Goal: Transaction & Acquisition: Book appointment/travel/reservation

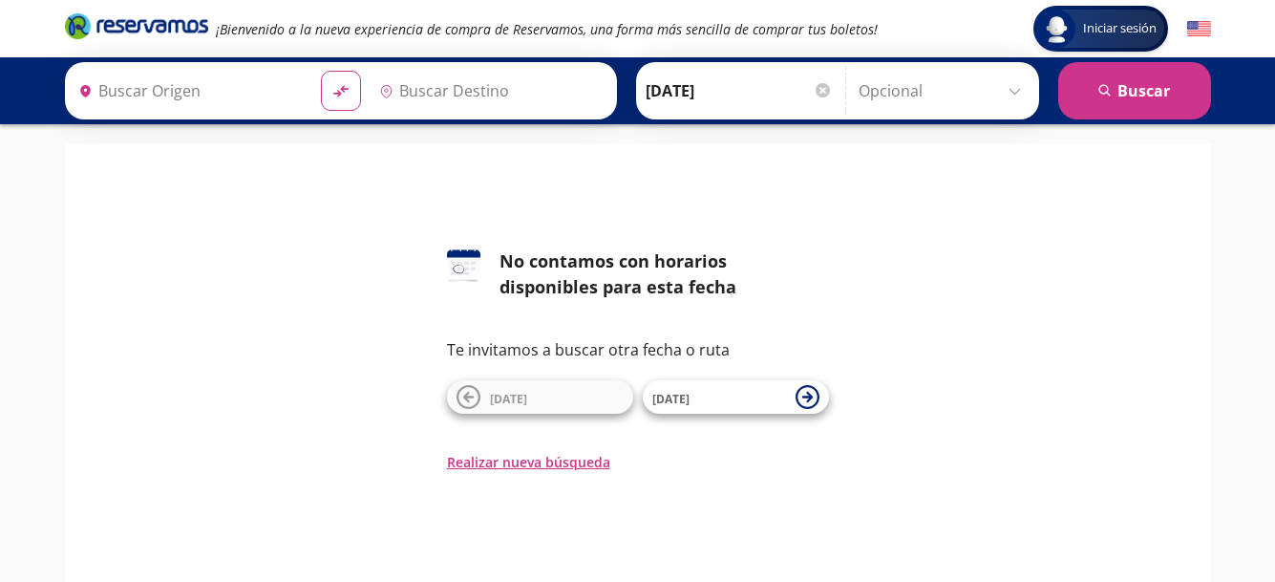
type input "[PERSON_NAME], [PERSON_NAME]"
type input "Acapulco, [GEOGRAPHIC_DATA]"
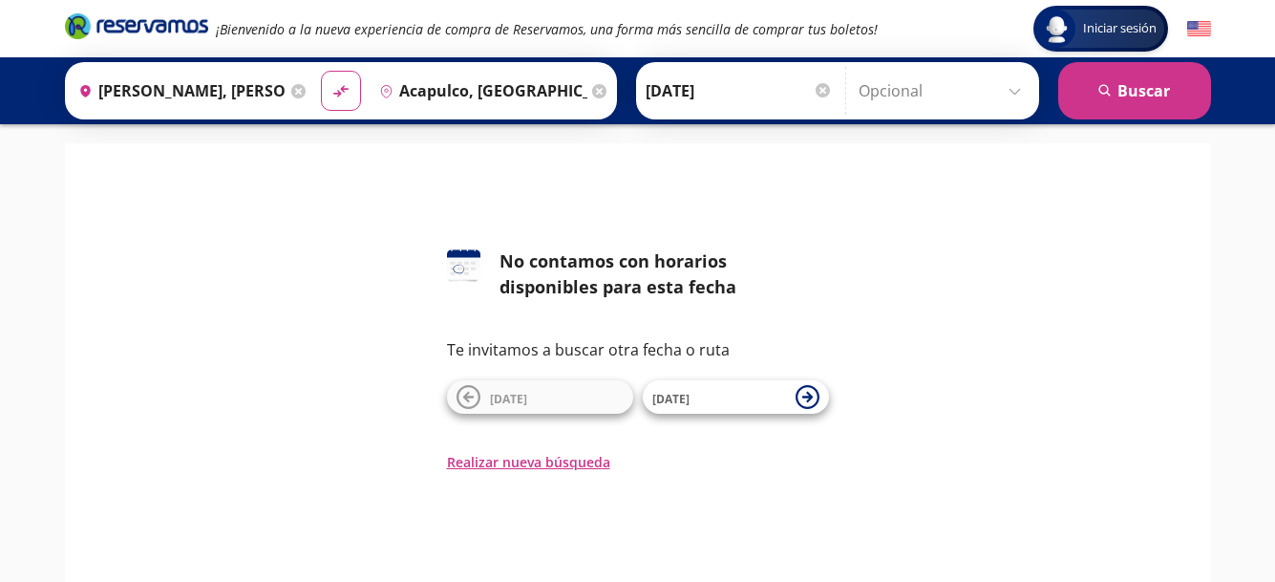
click at [293, 86] on icon at bounding box center [298, 91] width 14 height 14
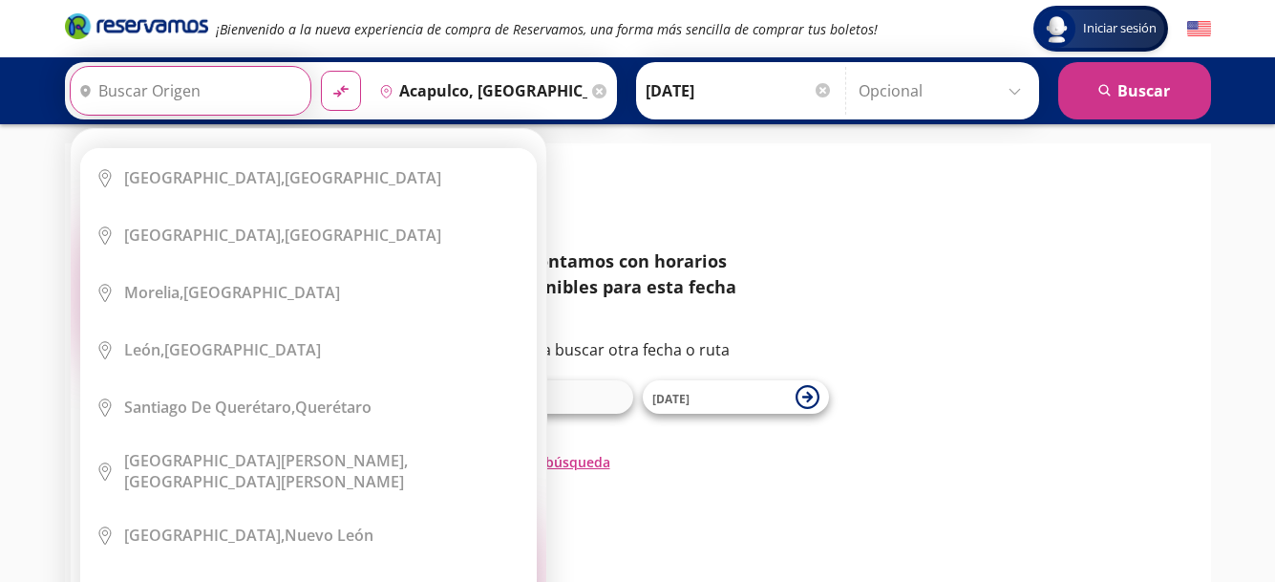
click at [219, 149] on li "City Icon [GEOGRAPHIC_DATA], [GEOGRAPHIC_DATA]" at bounding box center [308, 177] width 455 height 57
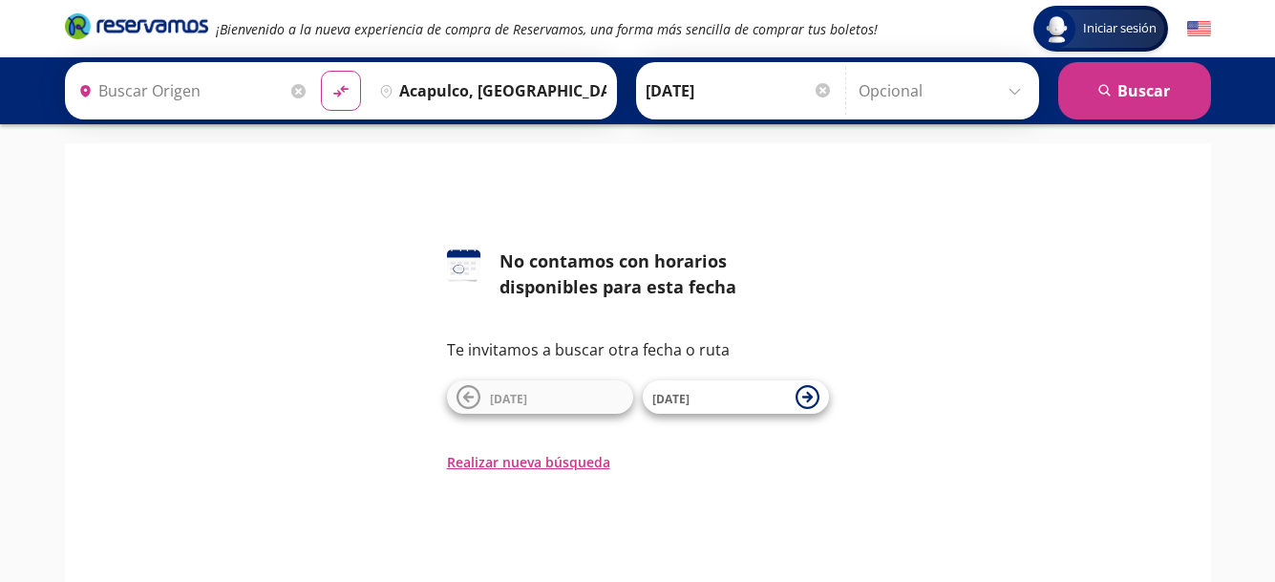
type input "[GEOGRAPHIC_DATA], [GEOGRAPHIC_DATA]"
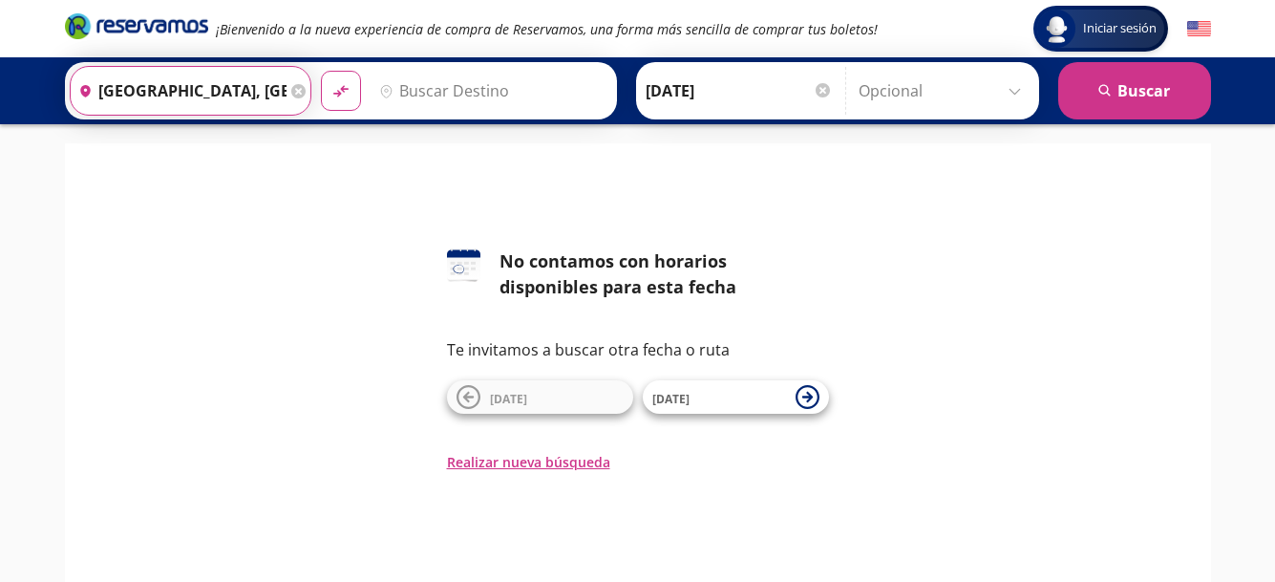
click at [219, 96] on input "[GEOGRAPHIC_DATA], [GEOGRAPHIC_DATA]" at bounding box center [179, 91] width 216 height 48
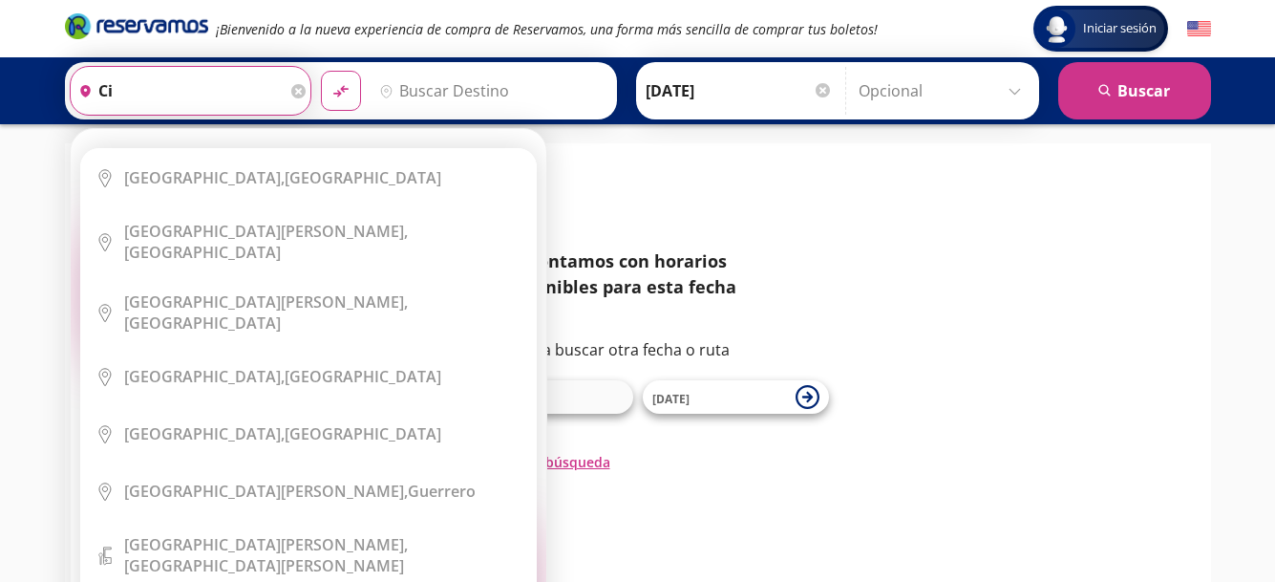
type input "c"
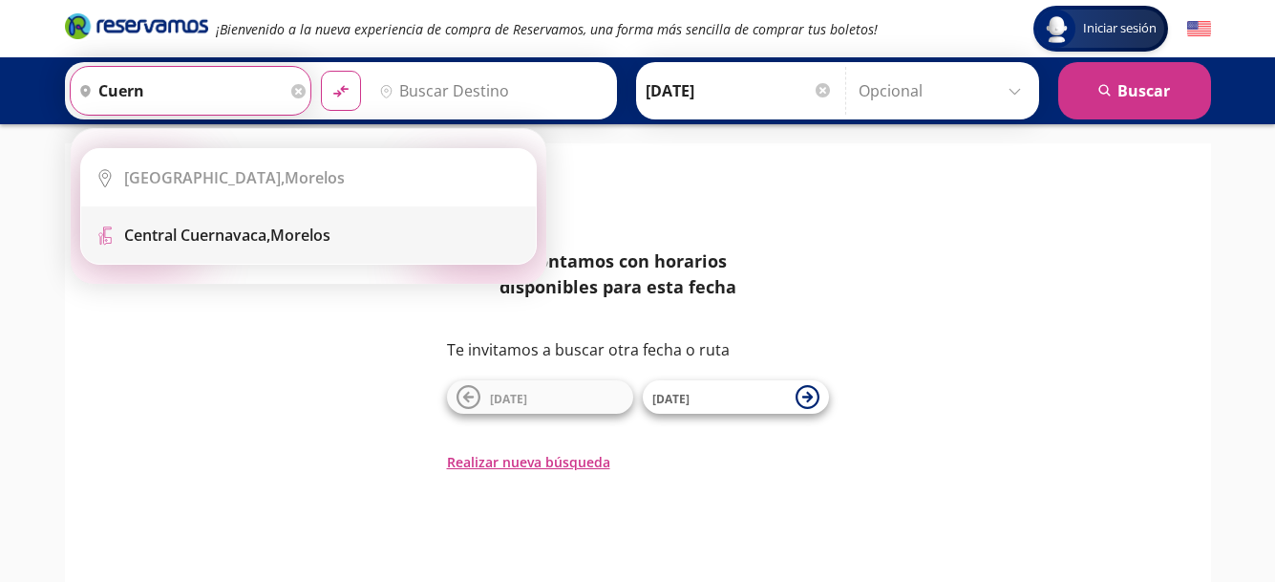
click at [193, 236] on b "Central Cuernavaca," at bounding box center [197, 234] width 146 height 21
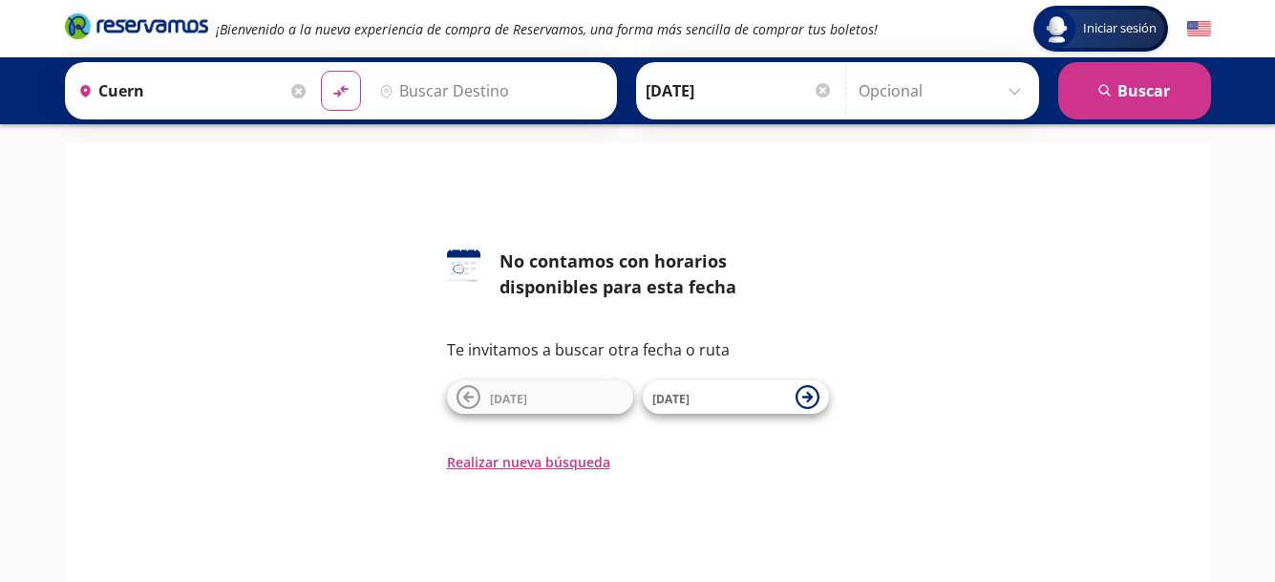
type input "[GEOGRAPHIC_DATA], [GEOGRAPHIC_DATA]"
click at [460, 89] on input "Destino" at bounding box center [489, 91] width 235 height 48
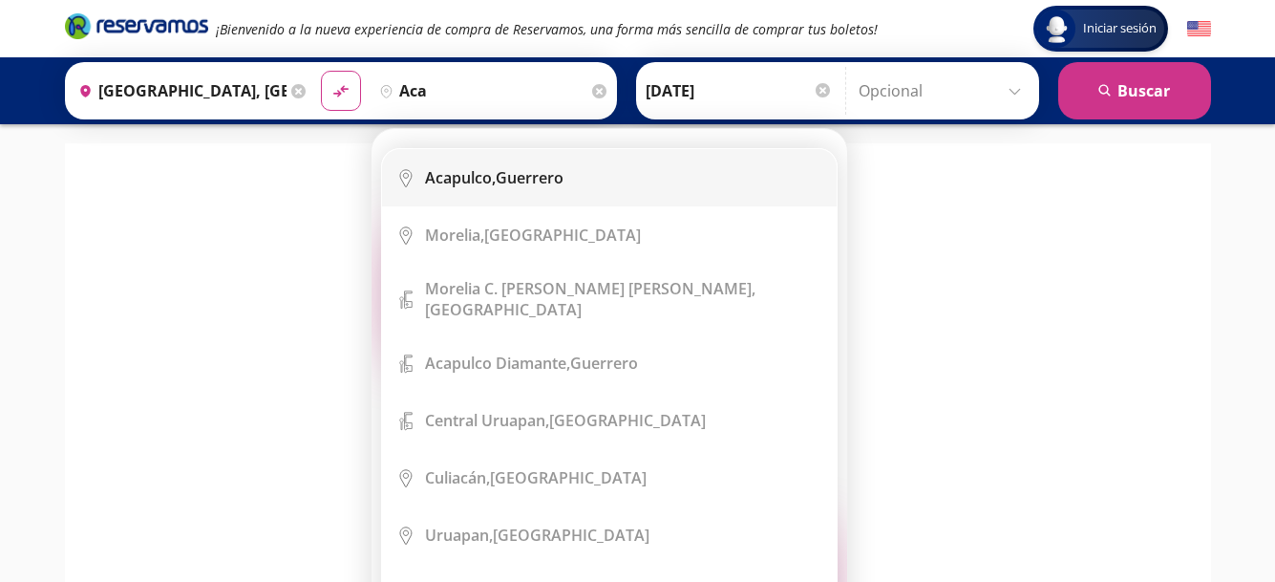
click at [475, 173] on b "Acapulco," at bounding box center [460, 177] width 71 height 21
type input "Acapulco, [GEOGRAPHIC_DATA]"
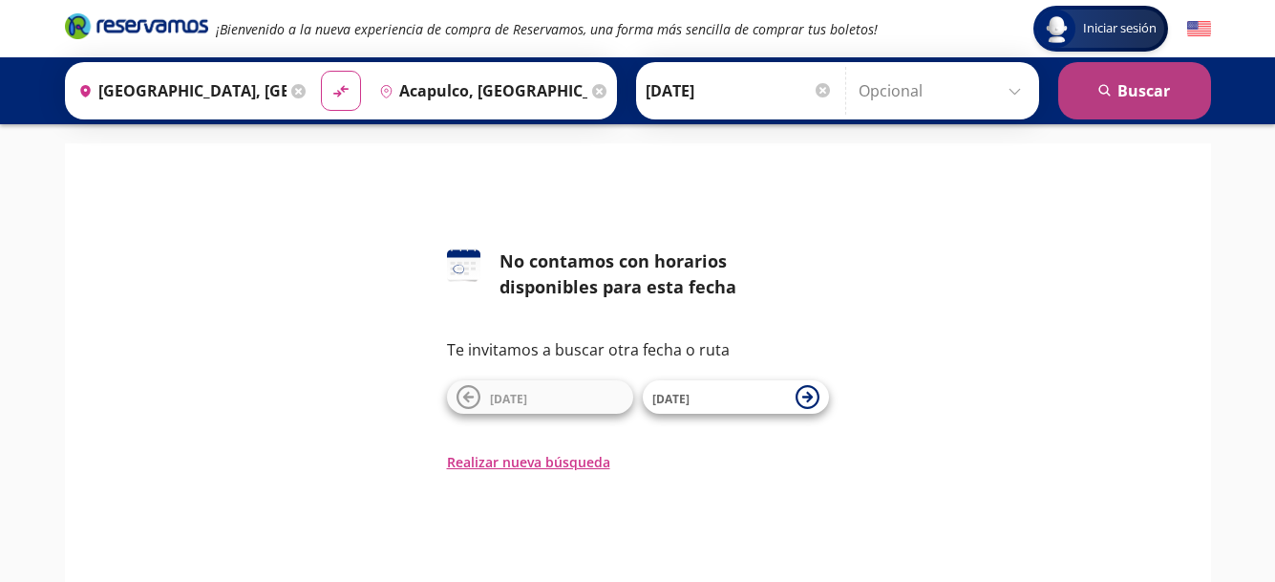
click at [1109, 78] on button "search [GEOGRAPHIC_DATA]" at bounding box center [1134, 90] width 153 height 57
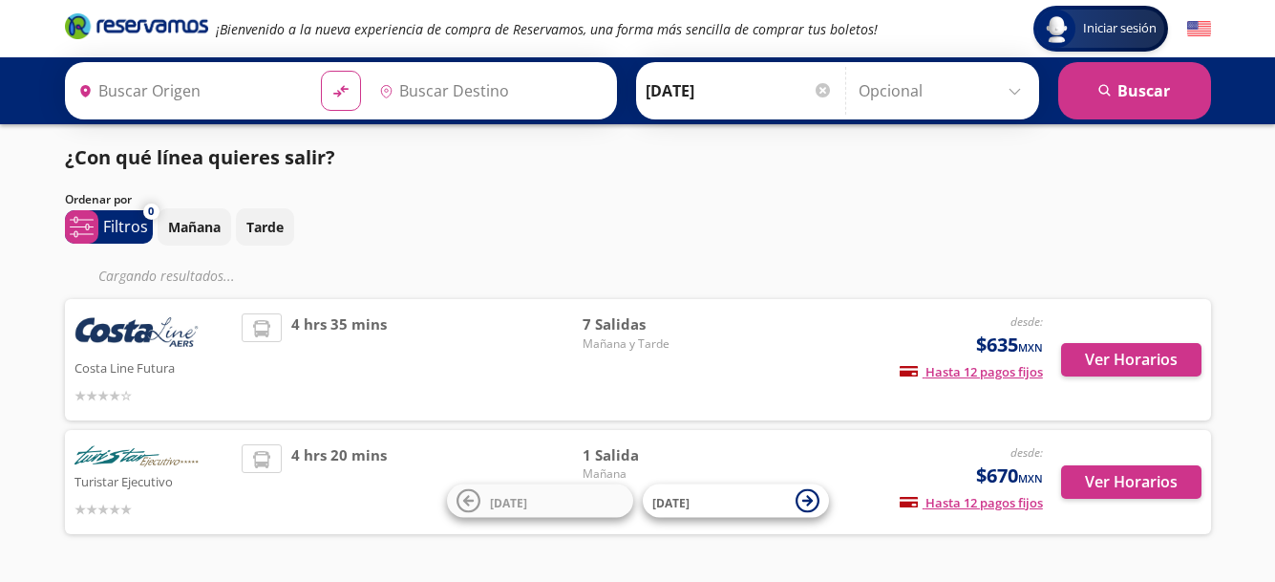
type input "[GEOGRAPHIC_DATA], [GEOGRAPHIC_DATA]"
type input "Acapulco, [GEOGRAPHIC_DATA]"
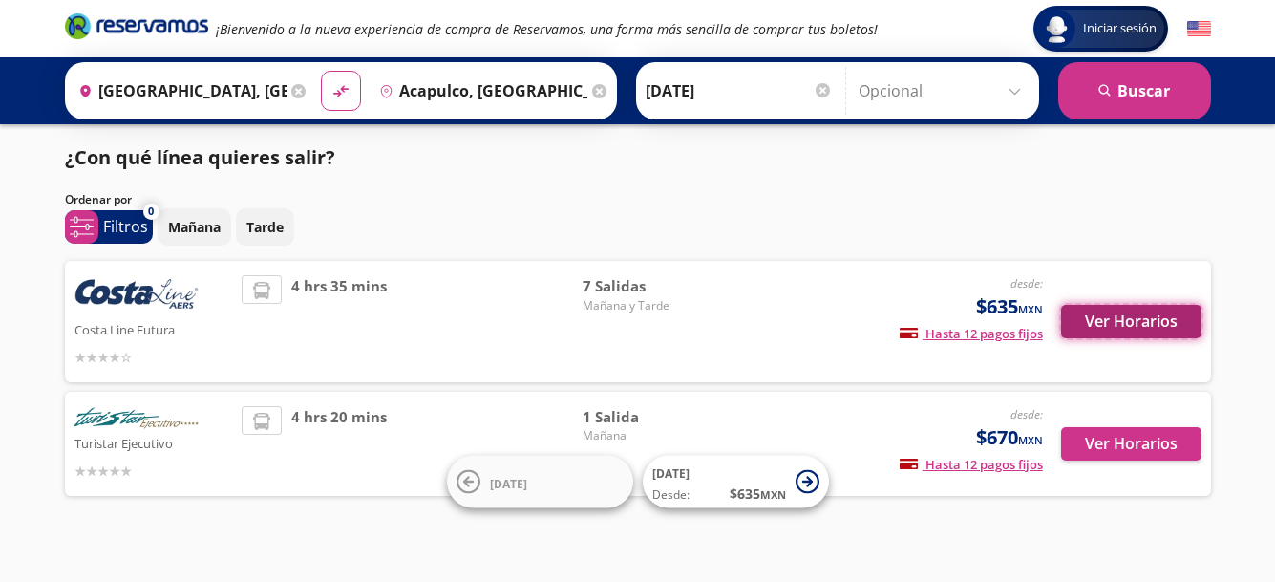
click at [1112, 323] on button "Ver Horarios" at bounding box center [1131, 321] width 140 height 33
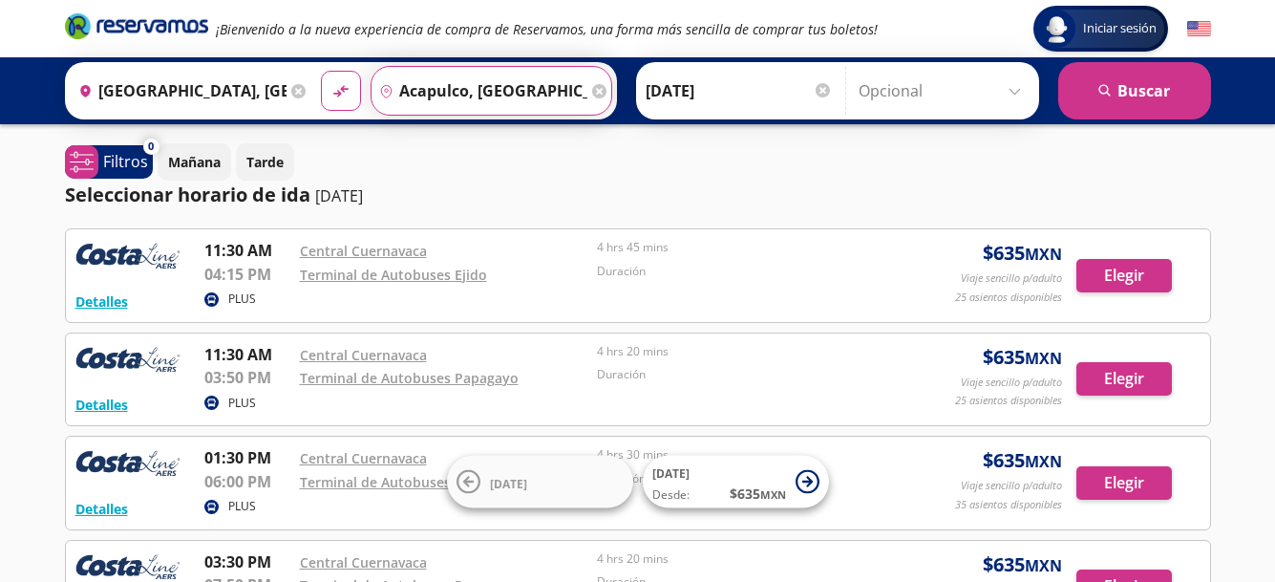
click at [513, 96] on input "Acapulco, [GEOGRAPHIC_DATA]" at bounding box center [480, 91] width 216 height 48
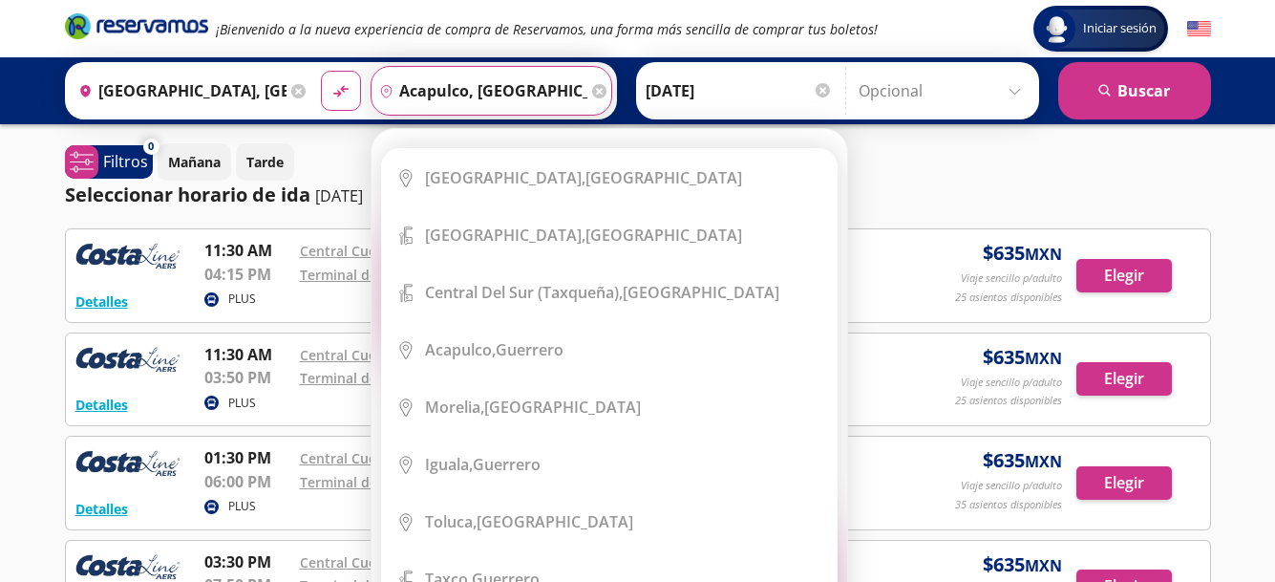
click at [1237, 187] on div "Iniciar sesión Iniciar sesión ¡Bienvenido a la nueva experiencia de compra de R…" at bounding box center [637, 562] width 1275 height 1124
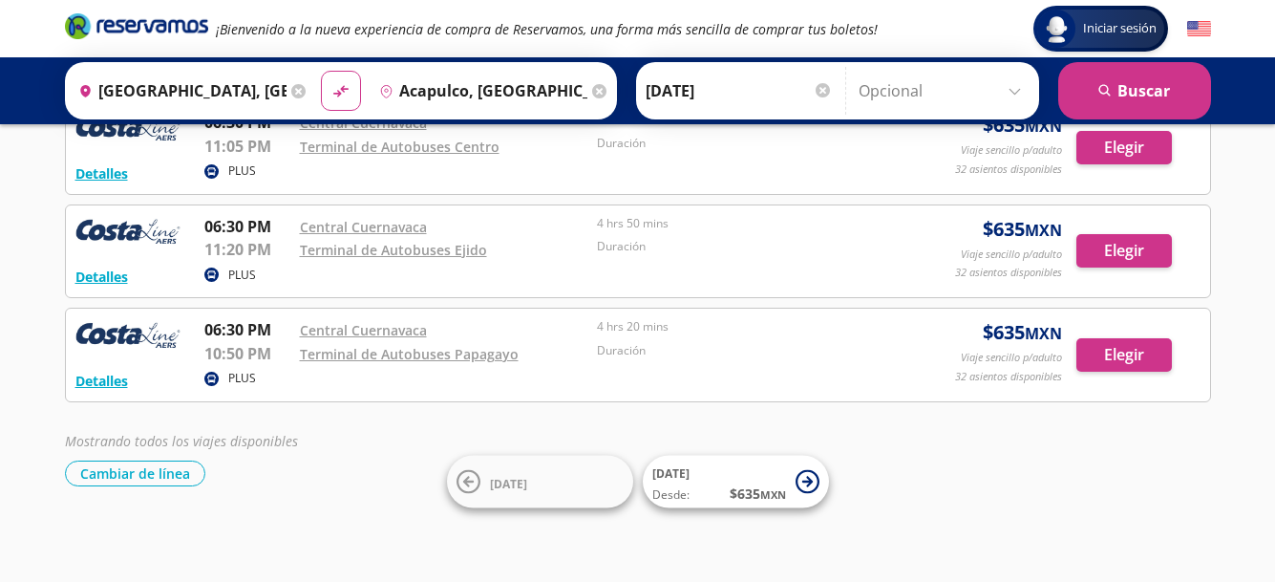
scroll to position [33, 0]
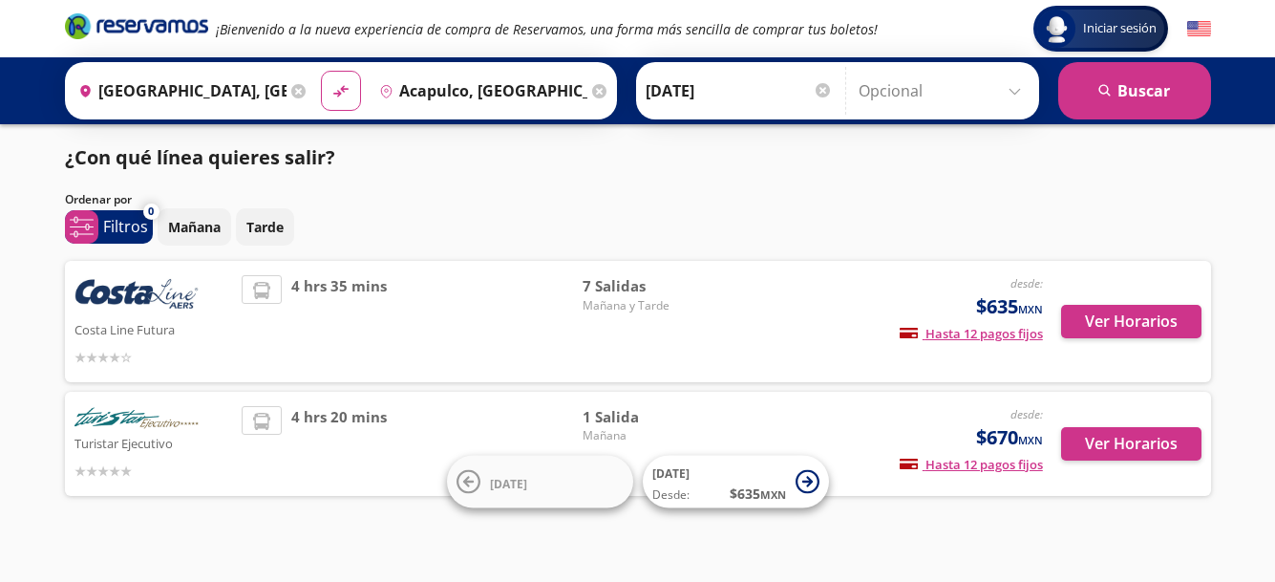
click at [122, 419] on img at bounding box center [137, 419] width 124 height 26
click at [1120, 437] on button "Ver Horarios" at bounding box center [1131, 443] width 140 height 33
click at [185, 292] on img at bounding box center [137, 296] width 124 height 42
click at [1135, 319] on button "Ver Horarios" at bounding box center [1131, 321] width 140 height 33
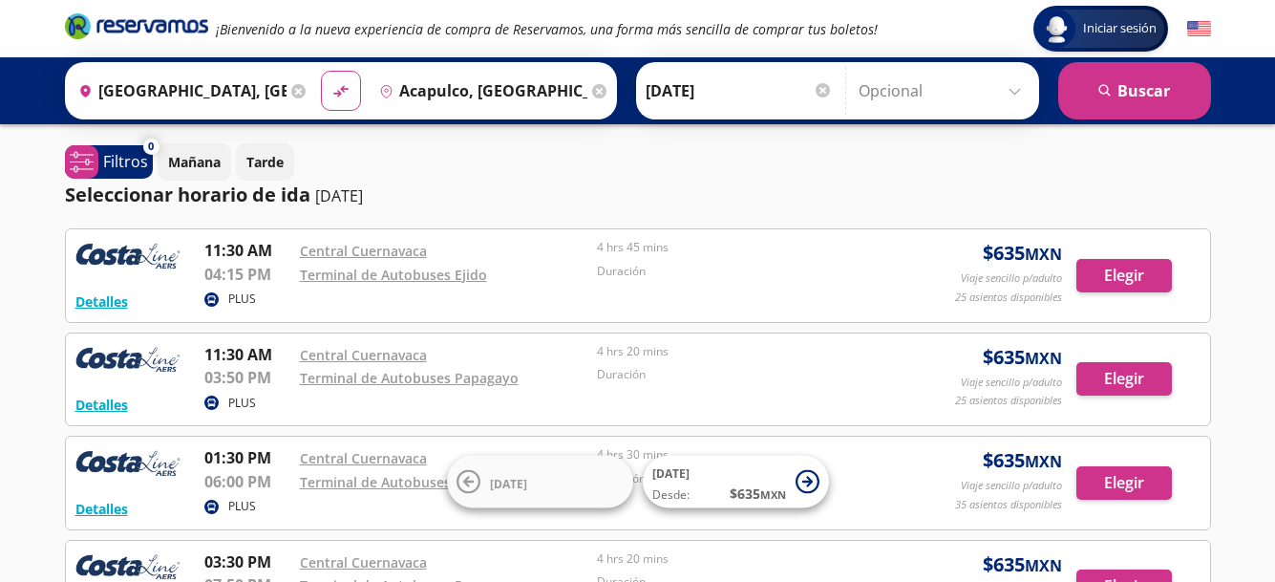
click at [295, 89] on icon at bounding box center [298, 91] width 14 height 14
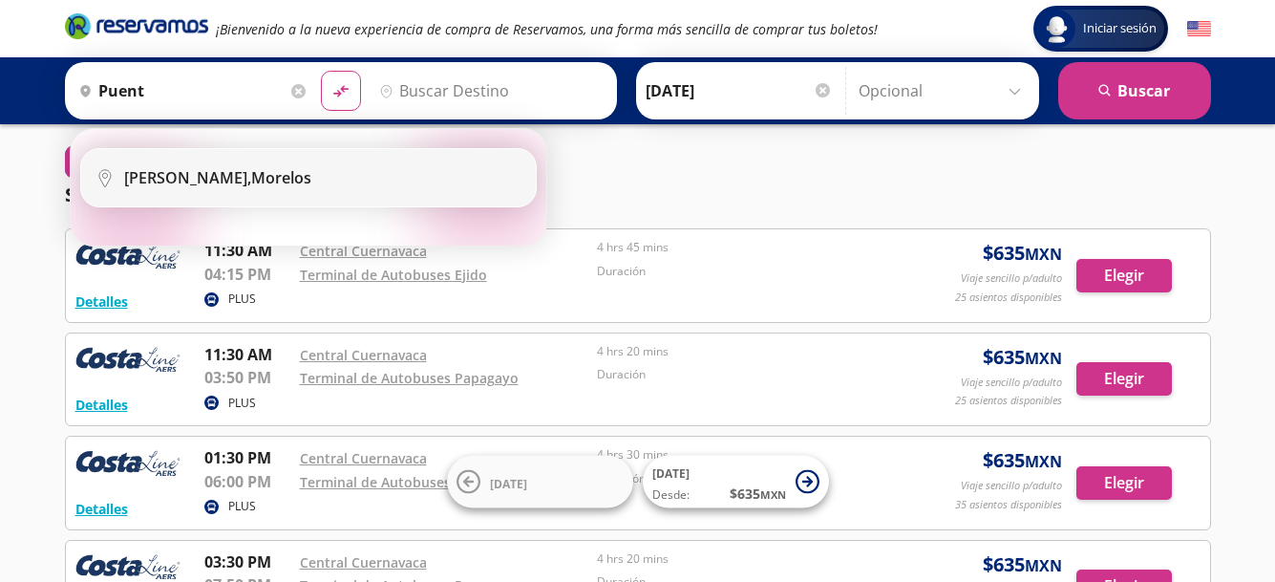
click at [233, 179] on b "[PERSON_NAME]," at bounding box center [187, 177] width 127 height 21
type input "[PERSON_NAME], [PERSON_NAME]"
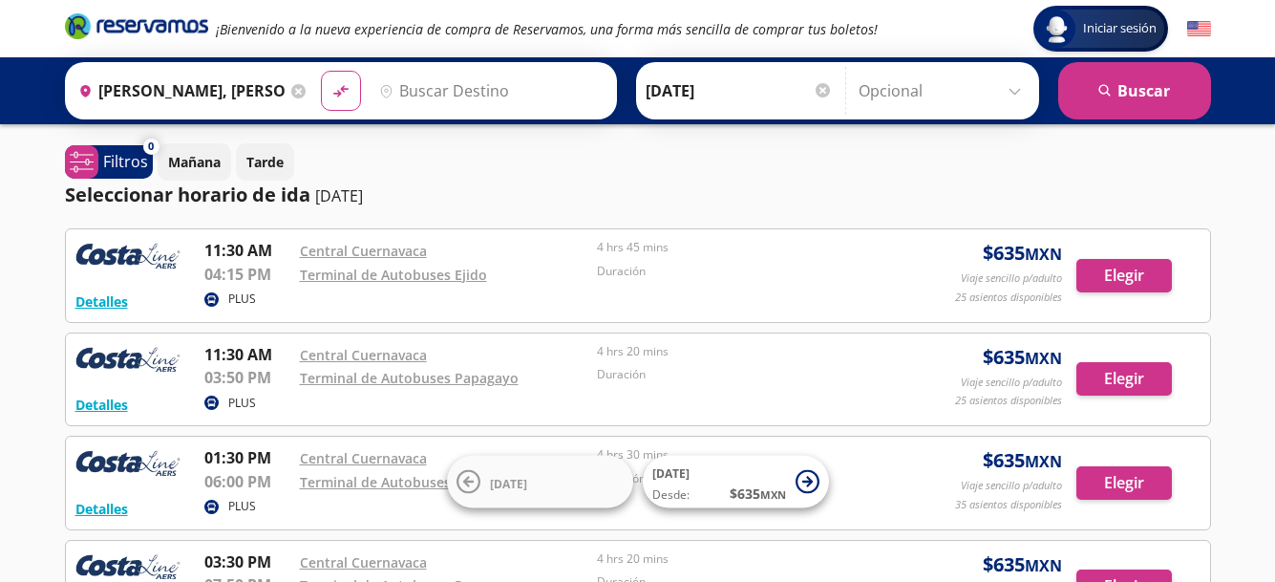
click at [433, 86] on input "Destino" at bounding box center [489, 91] width 235 height 48
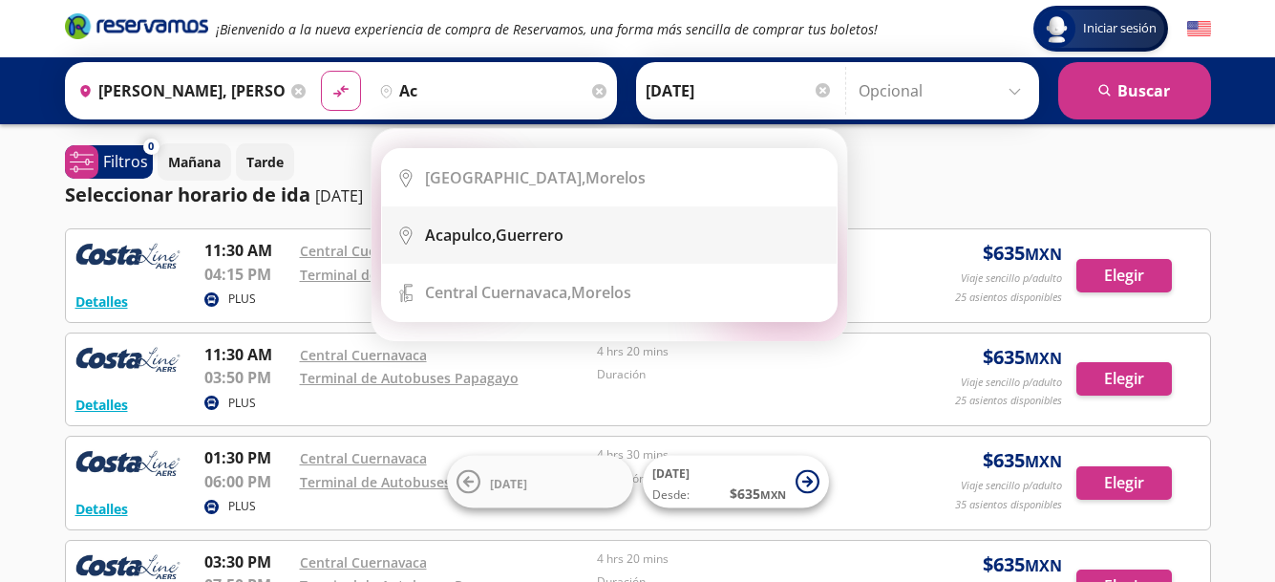
click at [478, 232] on b "Acapulco," at bounding box center [460, 234] width 71 height 21
type input "Acapulco, [GEOGRAPHIC_DATA]"
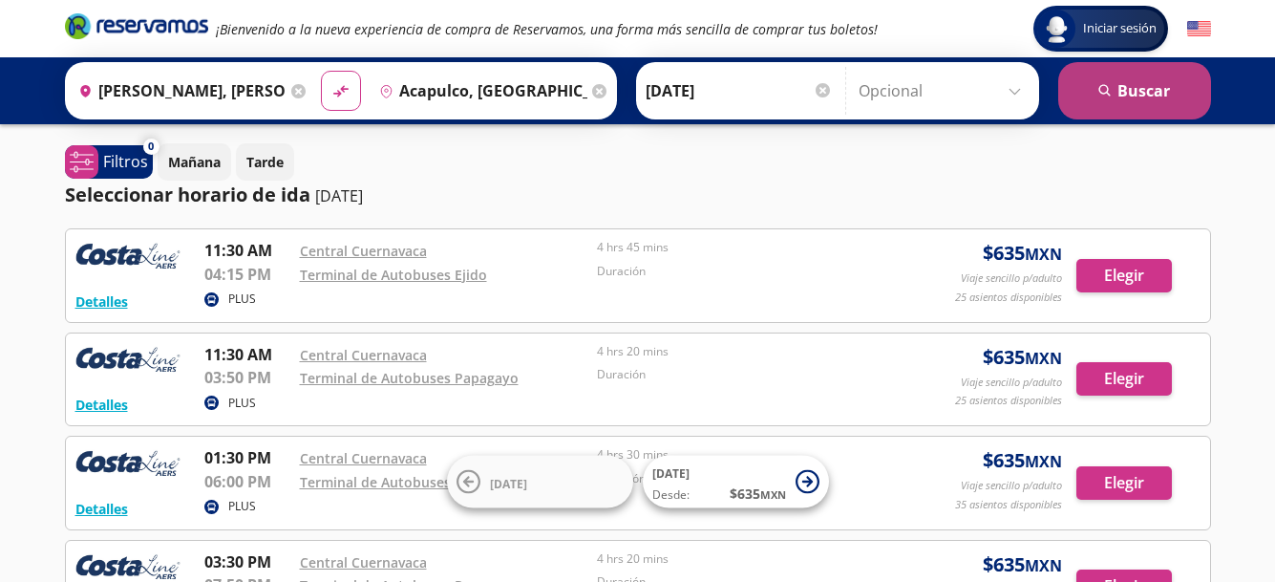
click at [1123, 88] on button "search [GEOGRAPHIC_DATA]" at bounding box center [1134, 90] width 153 height 57
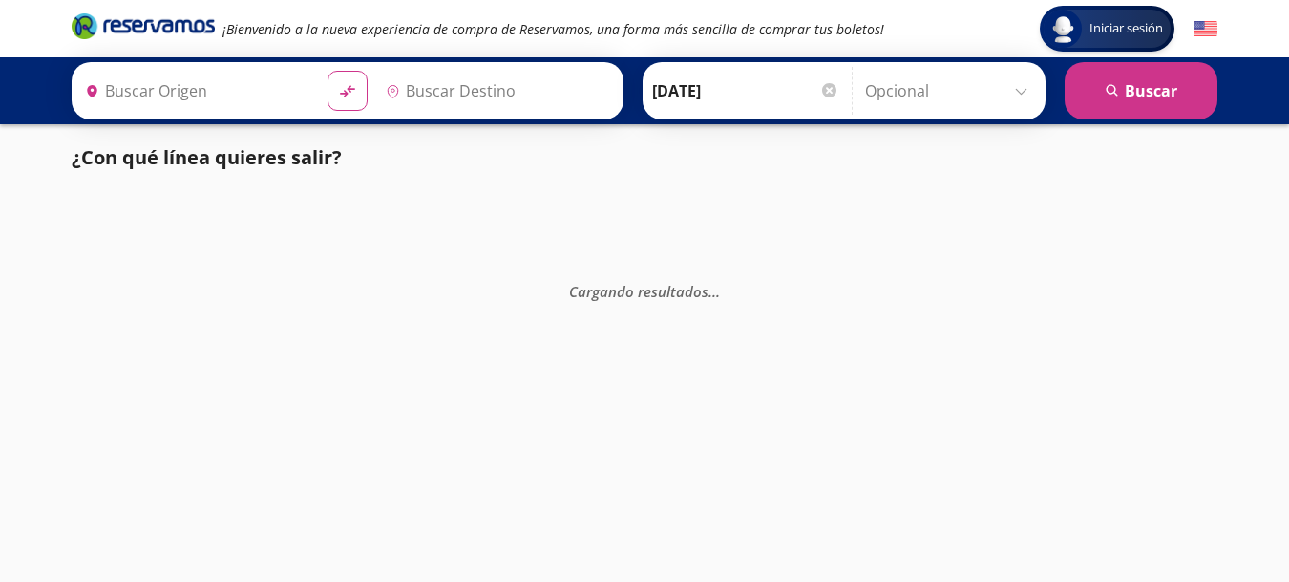
type input "[PERSON_NAME], [PERSON_NAME]"
type input "Acapulco, [GEOGRAPHIC_DATA]"
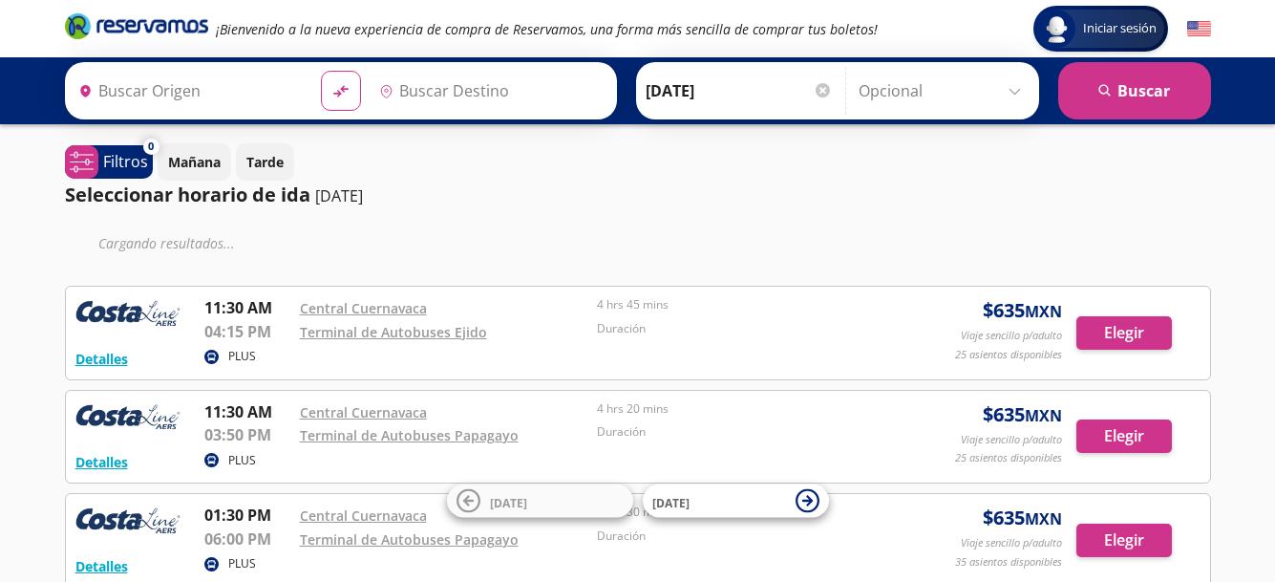
type input "[GEOGRAPHIC_DATA], [GEOGRAPHIC_DATA]"
type input "Acapulco, [GEOGRAPHIC_DATA]"
